Goal: Check status: Check status

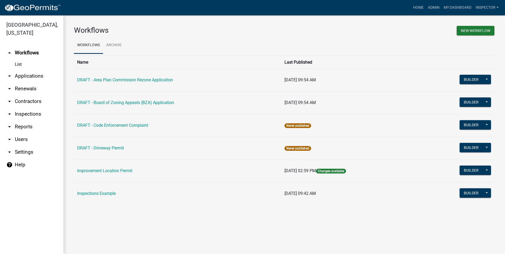
click at [30, 77] on link "arrow_drop_down Applications" at bounding box center [31, 76] width 63 height 13
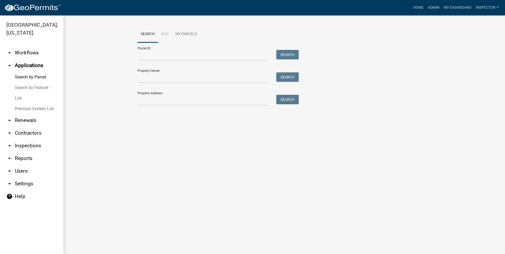
click at [19, 100] on link "List" at bounding box center [31, 98] width 63 height 11
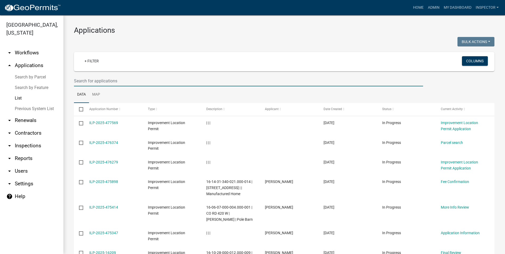
click at [119, 81] on input "text" at bounding box center [248, 80] width 349 height 11
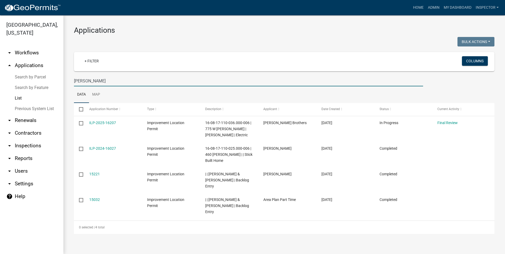
type input "[PERSON_NAME]"
click at [37, 133] on link "arrow_drop_down Contractors" at bounding box center [31, 133] width 63 height 13
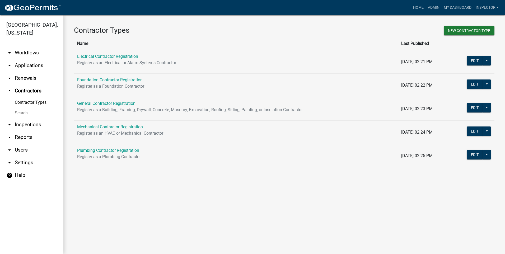
click at [41, 65] on link "arrow_drop_down Applications" at bounding box center [31, 65] width 63 height 13
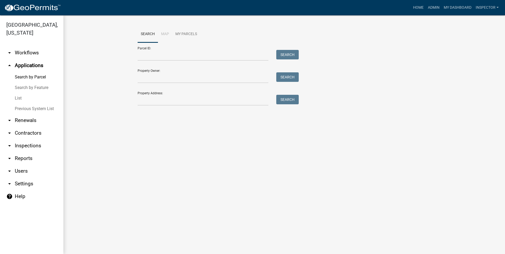
click at [26, 99] on link "List" at bounding box center [31, 98] width 63 height 11
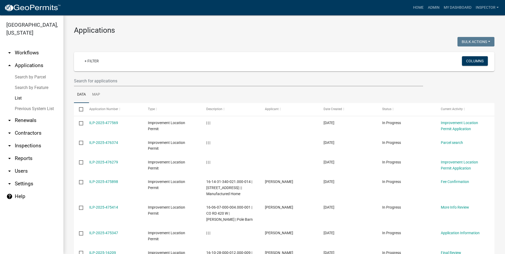
click at [33, 88] on link "Search by Feature" at bounding box center [31, 87] width 63 height 11
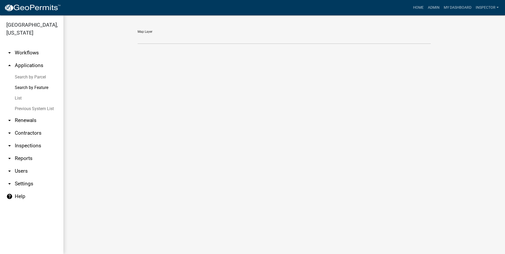
click at [32, 65] on link "arrow_drop_up Applications" at bounding box center [31, 65] width 63 height 13
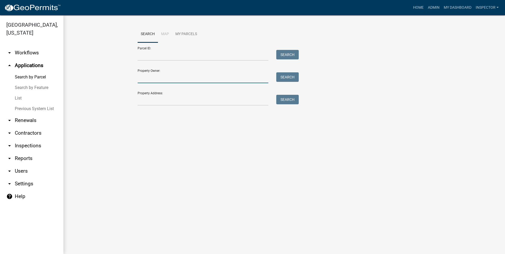
click at [154, 79] on input "Property Owner:" at bounding box center [203, 77] width 131 height 11
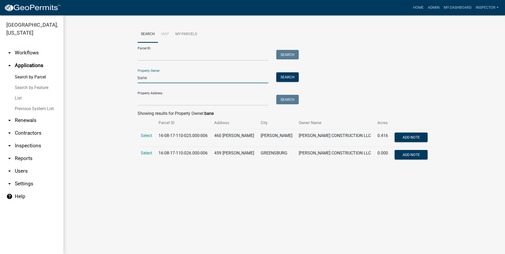
type input "bane"
click at [181, 137] on td "16-08-17-110-025.000-006" at bounding box center [183, 137] width 56 height 17
click at [148, 134] on span "Select" at bounding box center [146, 135] width 11 height 5
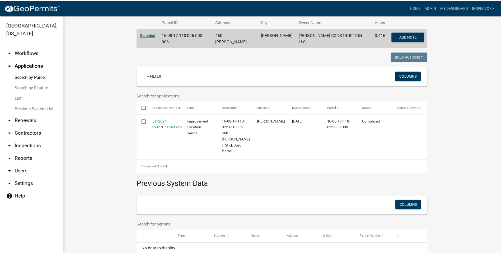
scroll to position [106, 0]
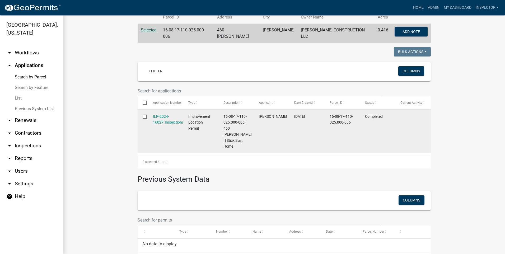
click at [153, 117] on div "ILP-2024-16027 ( Inspections )" at bounding box center [165, 120] width 25 height 12
click at [153, 115] on link "ILP-2024-16027" at bounding box center [161, 119] width 16 height 10
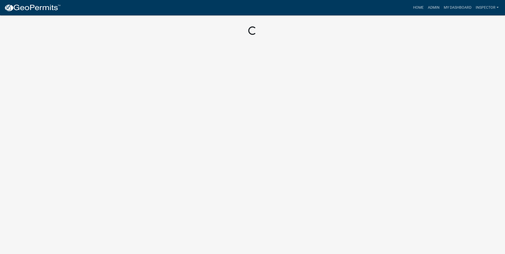
click at [153, 115] on body "Internet Explorer does NOT work with GeoPermits. Get a new browser for more sec…" at bounding box center [252, 127] width 505 height 254
